Goal: Navigation & Orientation: Understand site structure

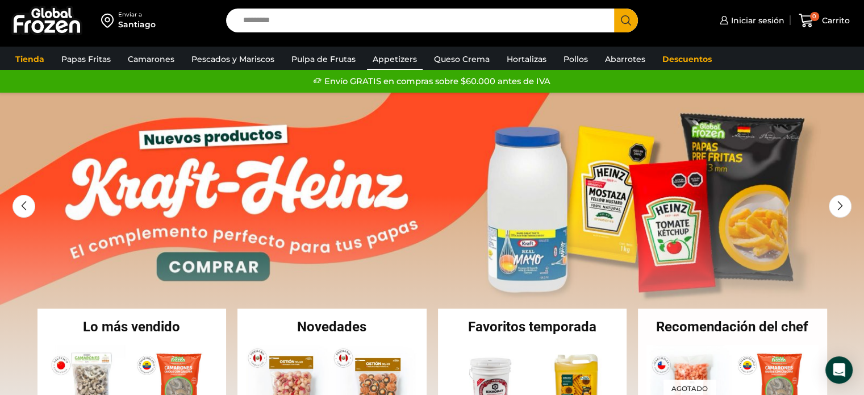
click at [395, 58] on link "Appetizers" at bounding box center [395, 59] width 56 height 22
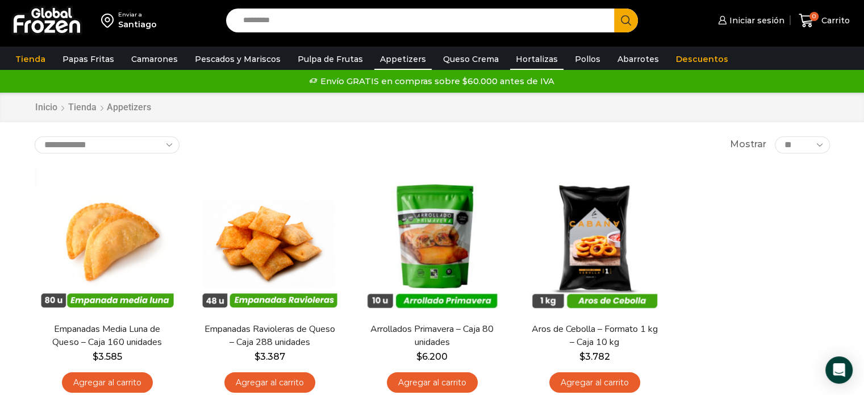
click at [524, 60] on link "Hortalizas" at bounding box center [536, 59] width 53 height 22
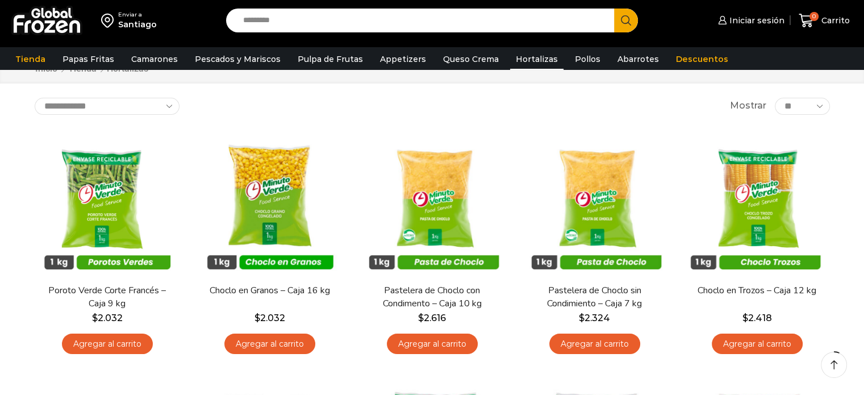
scroll to position [57, 0]
